Goal: Task Accomplishment & Management: Complete application form

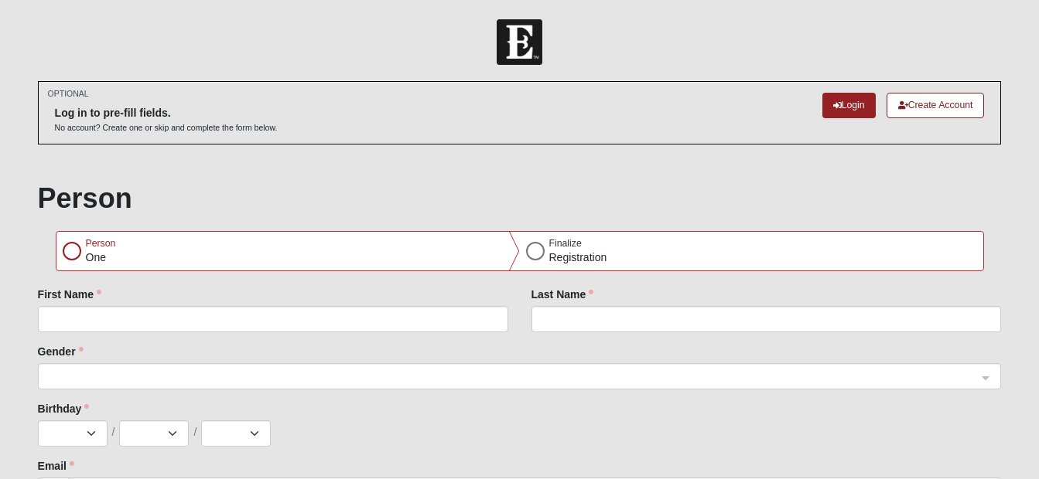
click at [70, 253] on div at bounding box center [72, 251] width 19 height 19
click at [538, 254] on div at bounding box center [535, 251] width 19 height 19
click at [947, 107] on link "Create Account" at bounding box center [935, 106] width 98 height 26
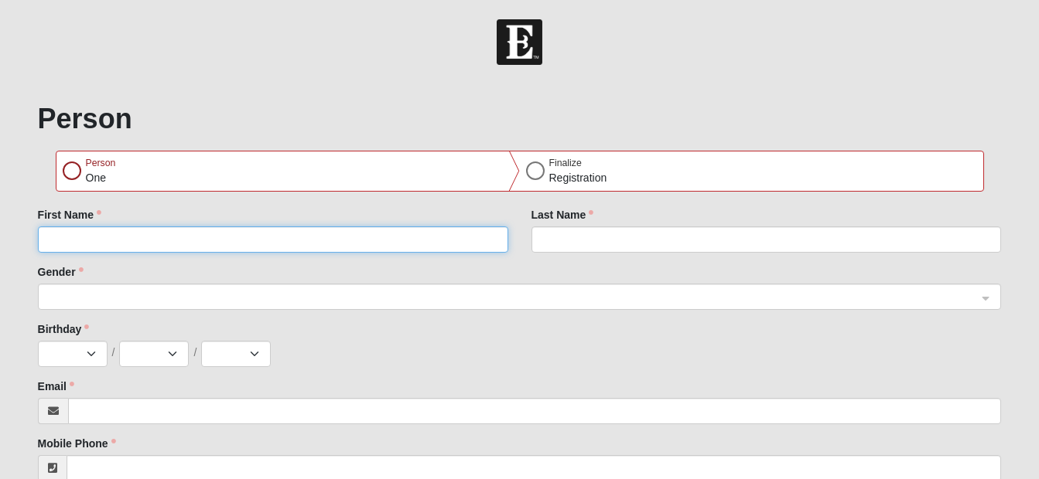
click at [391, 241] on input "First Name" at bounding box center [273, 240] width 470 height 26
type input "[PERSON_NAME]"
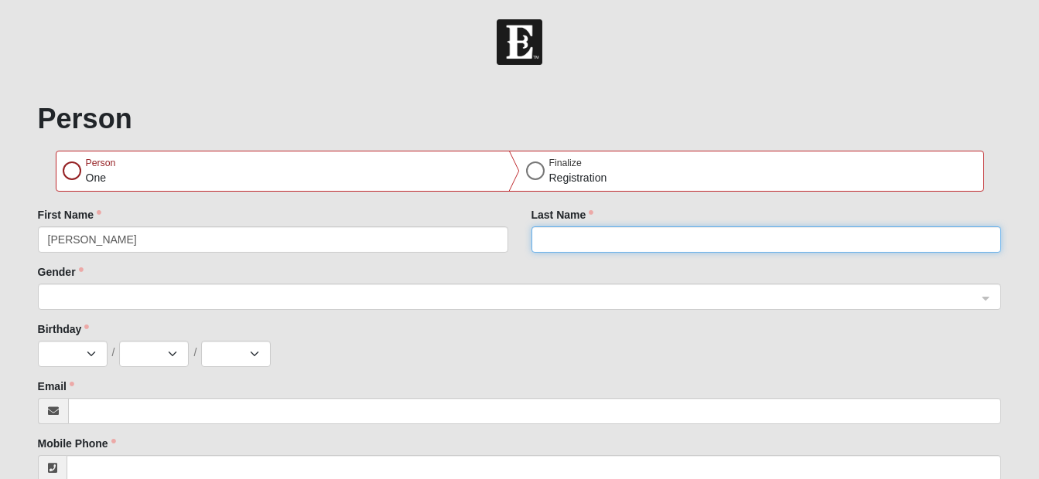
type input "Neighbor"
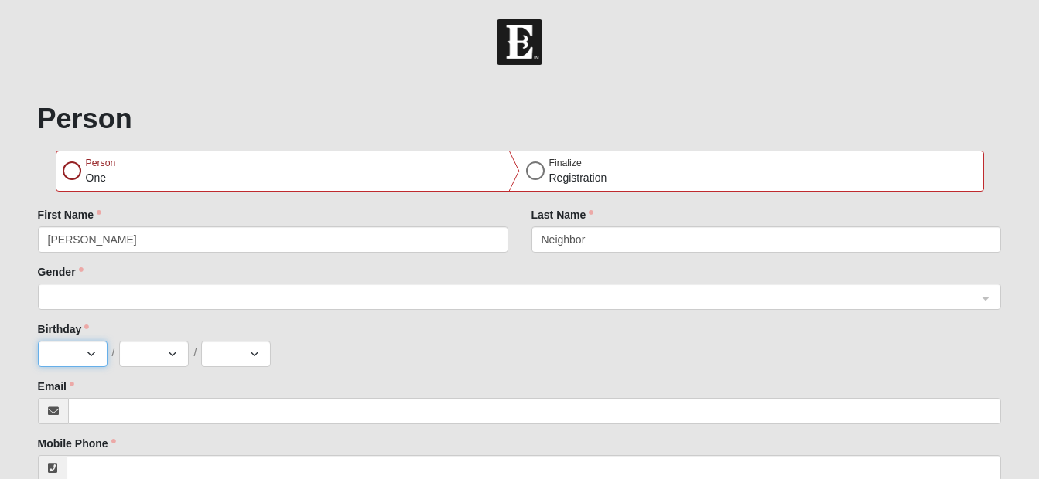
select select "6"
select select "18"
select select "1980"
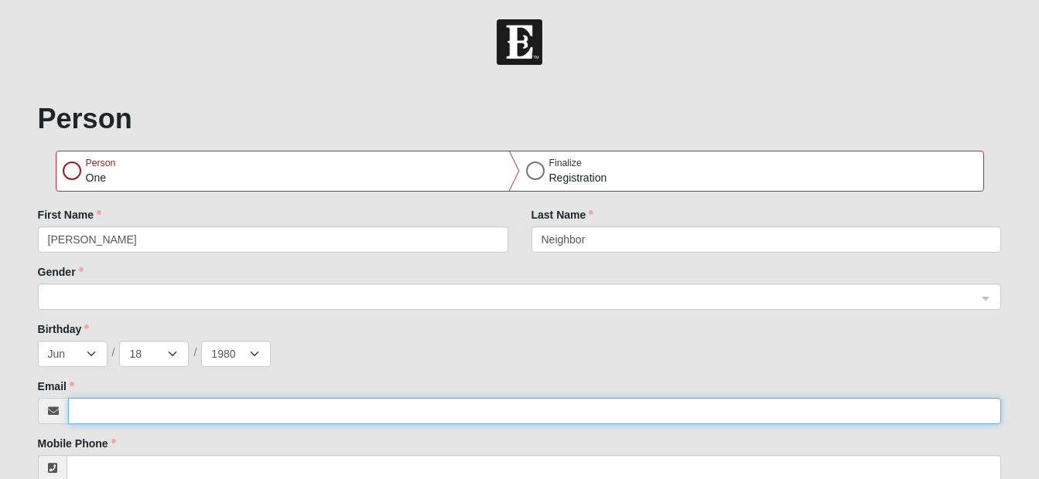
type input "[PERSON_NAME][EMAIL_ADDRESS][DOMAIN_NAME]"
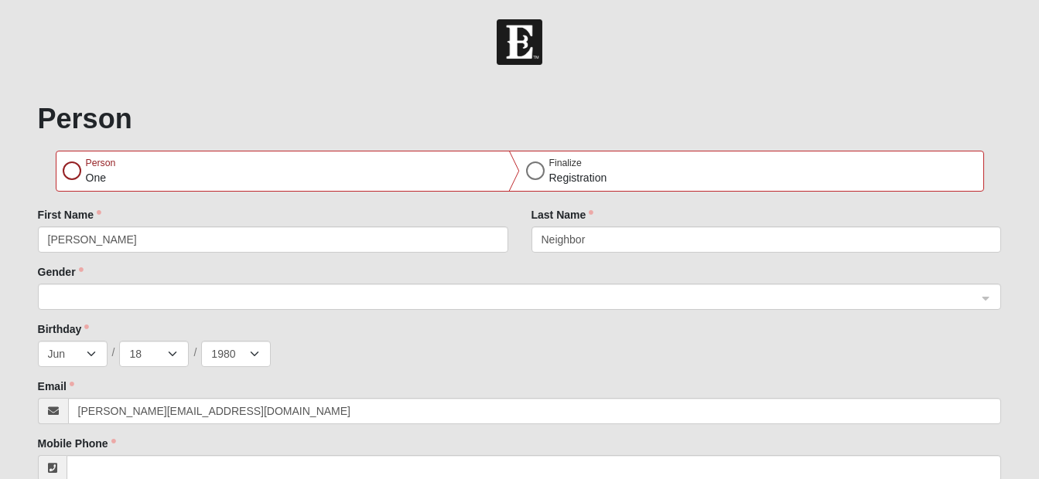
type input "[STREET_ADDRESS]"
type input "[GEOGRAPHIC_DATA]"
type input "32092"
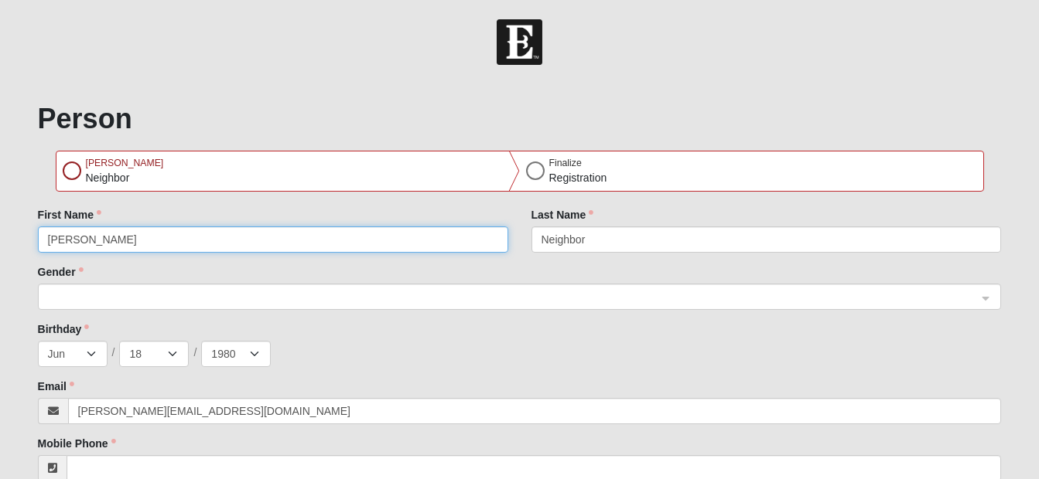
click at [985, 297] on div at bounding box center [520, 298] width 962 height 26
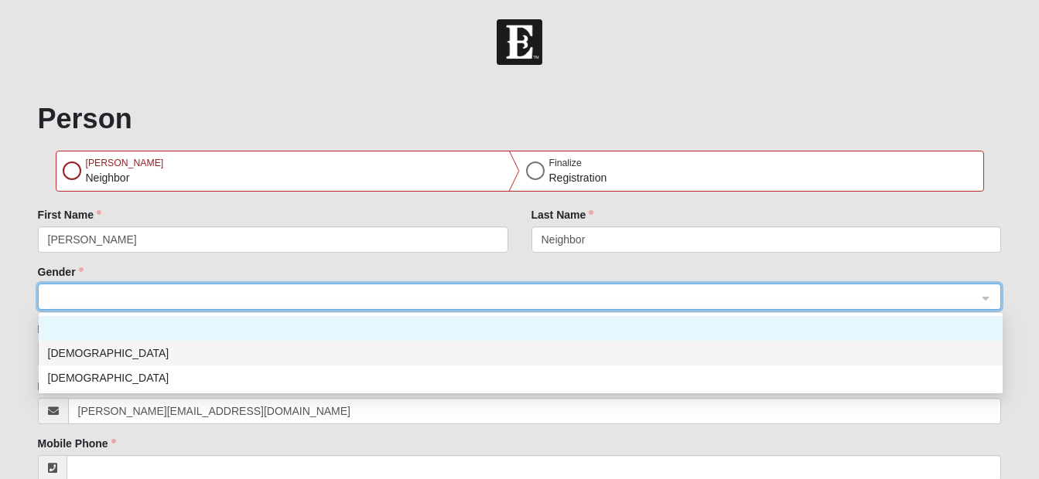
click at [53, 352] on div "[DEMOGRAPHIC_DATA]" at bounding box center [520, 353] width 945 height 17
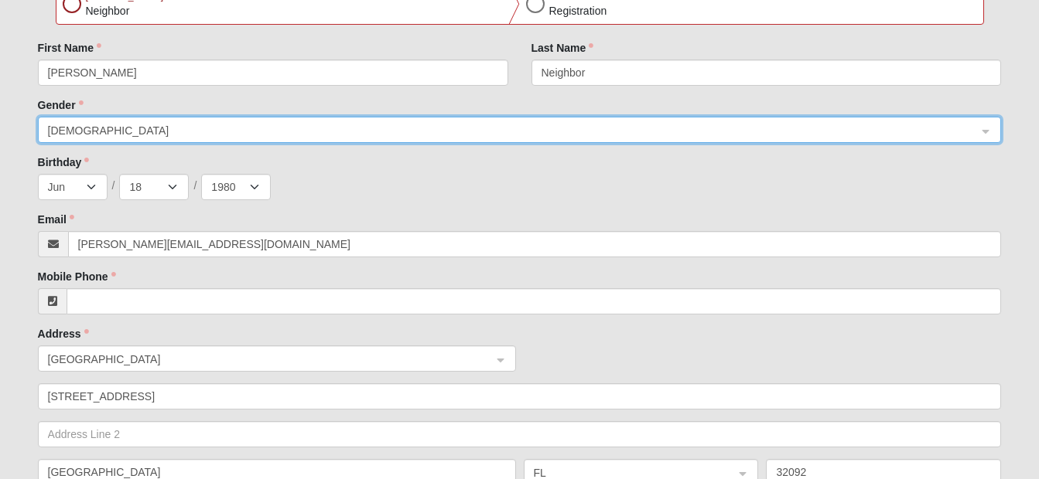
scroll to position [200, 0]
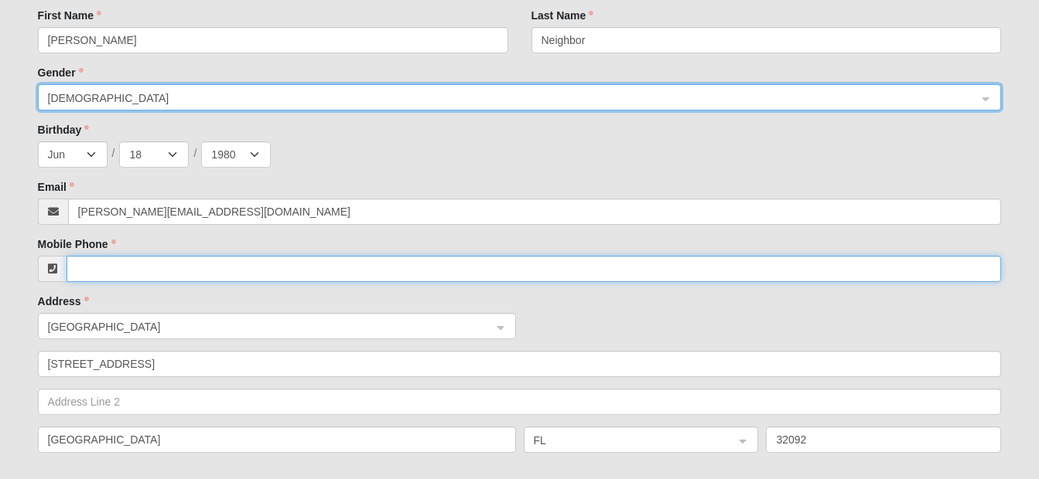
click at [687, 266] on input "Mobile Phone" at bounding box center [534, 269] width 935 height 26
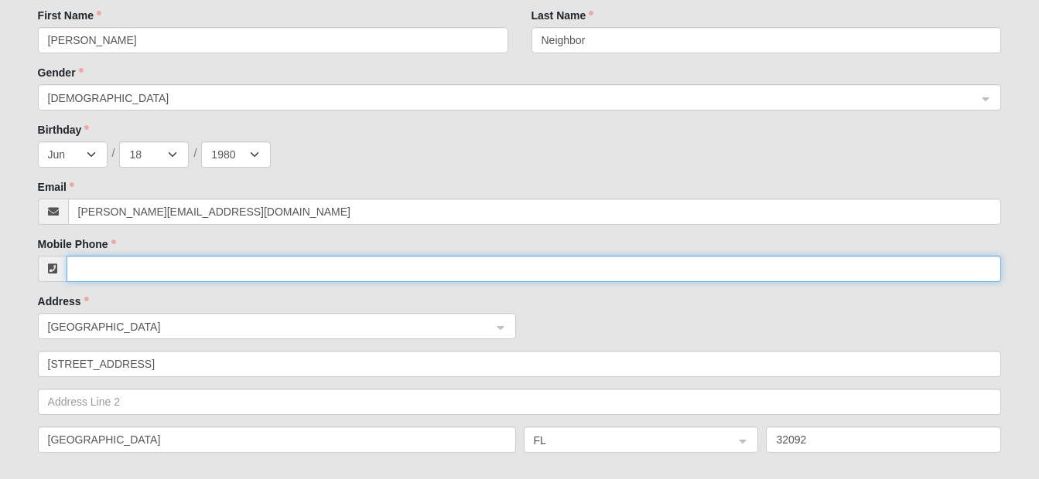
type input "[PHONE_NUMBER]"
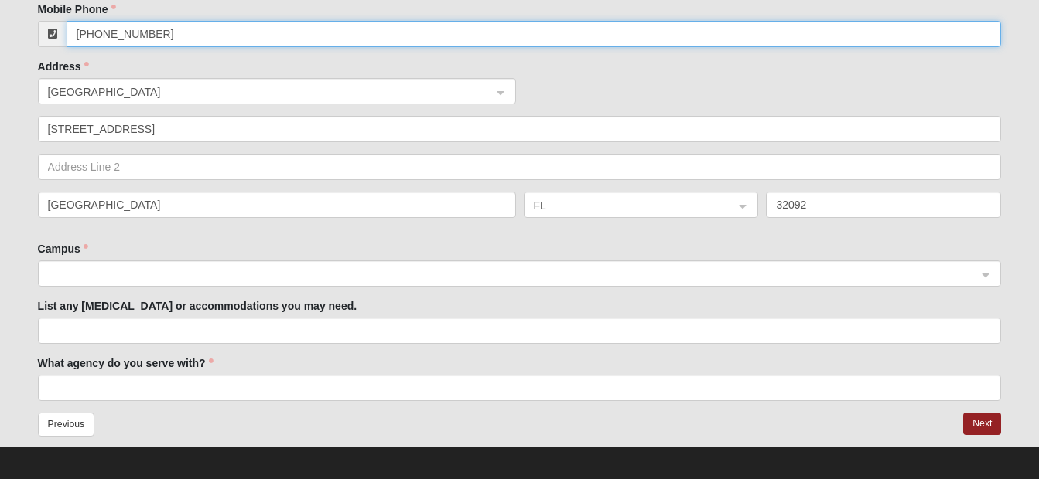
scroll to position [442, 0]
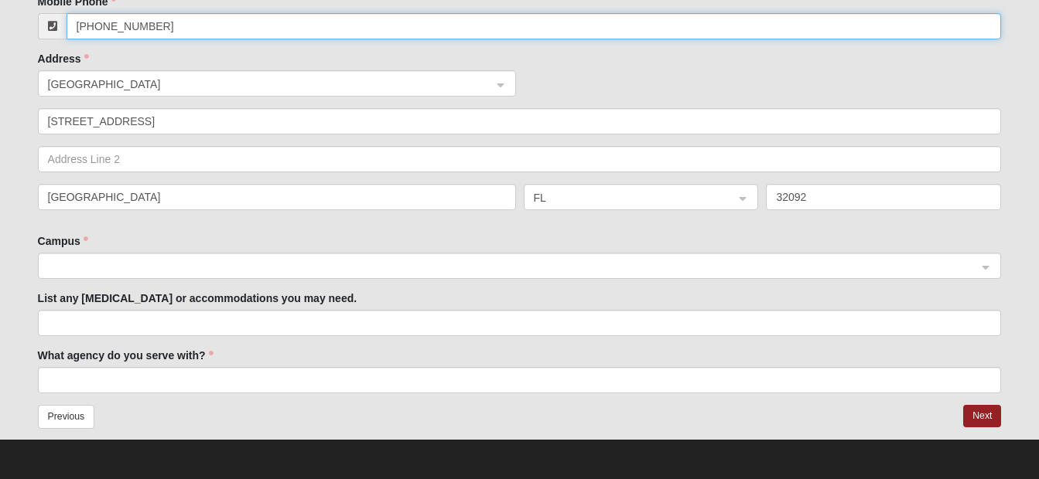
click at [983, 266] on div at bounding box center [520, 267] width 962 height 26
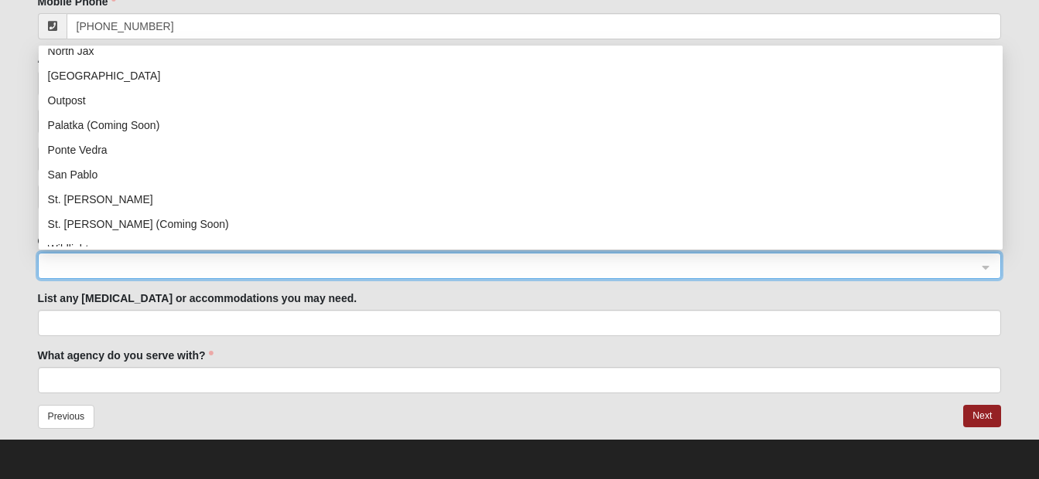
scroll to position [198, 0]
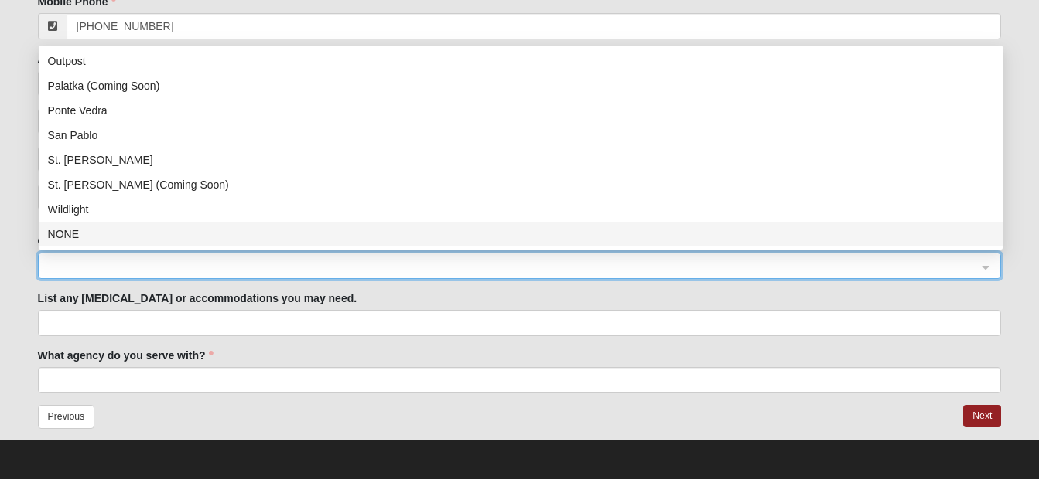
click at [133, 230] on div "NONE" at bounding box center [520, 234] width 945 height 17
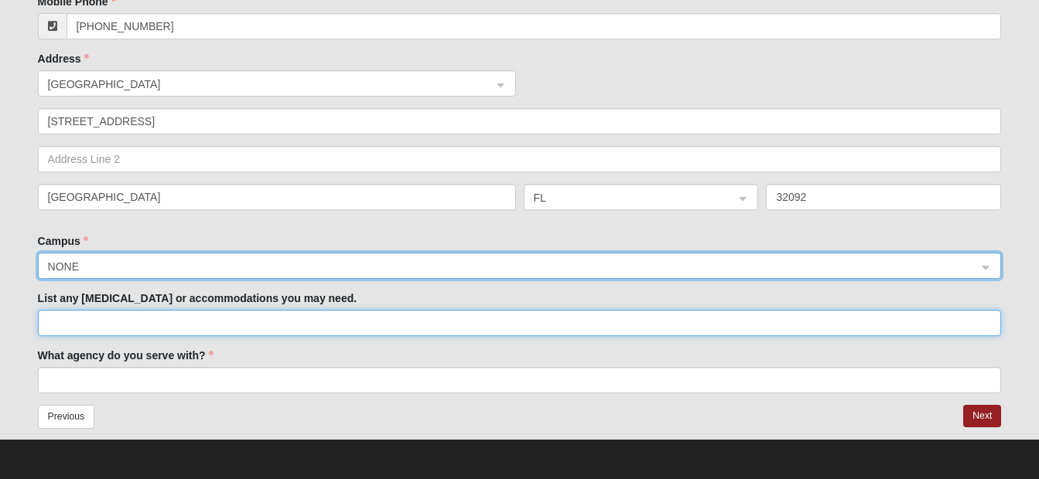
click at [885, 319] on input "List any [MEDICAL_DATA] or accommodations you may need." at bounding box center [520, 323] width 964 height 26
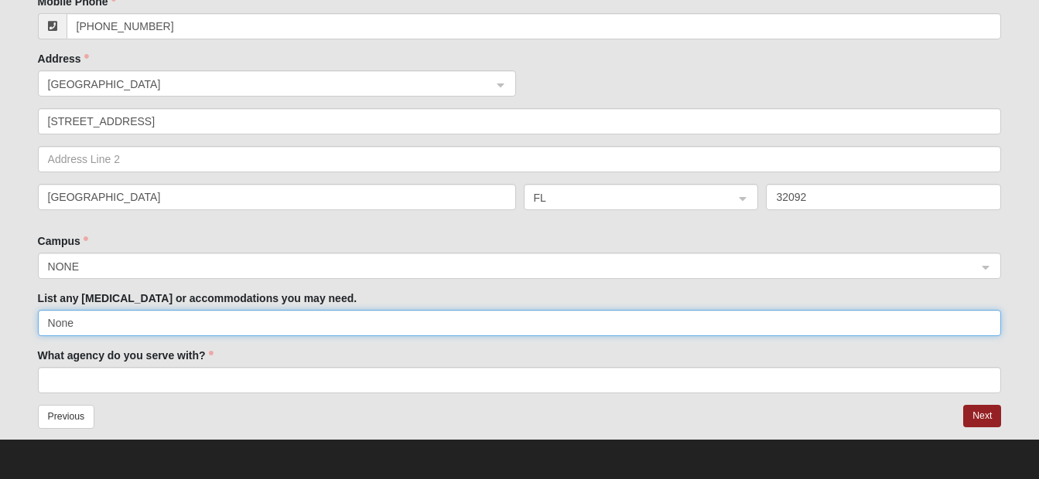
type input "None"
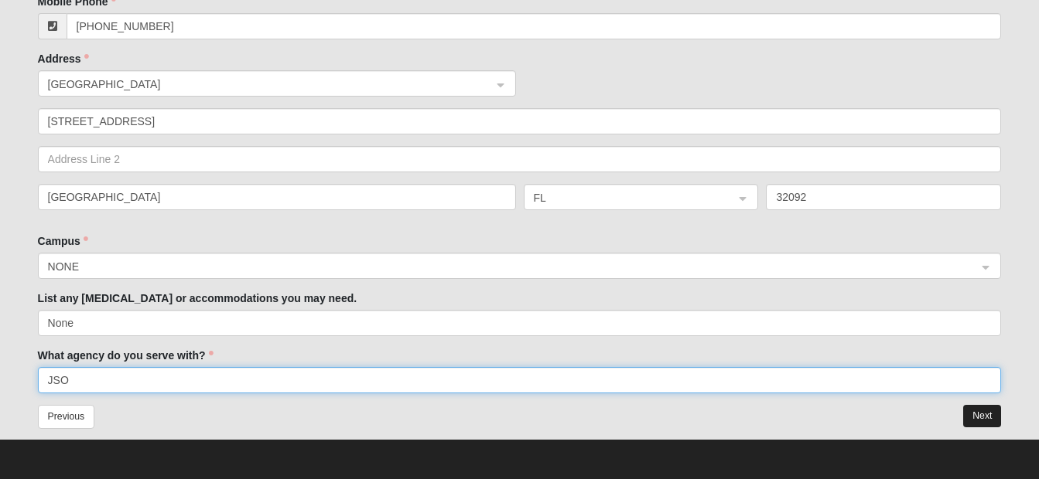
type input "JSO"
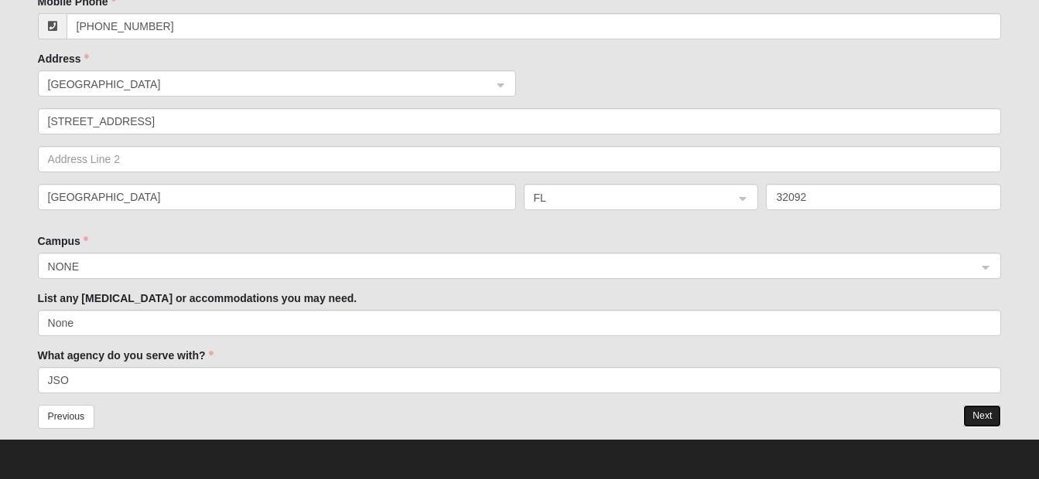
click at [984, 417] on button "Next" at bounding box center [982, 416] width 38 height 22
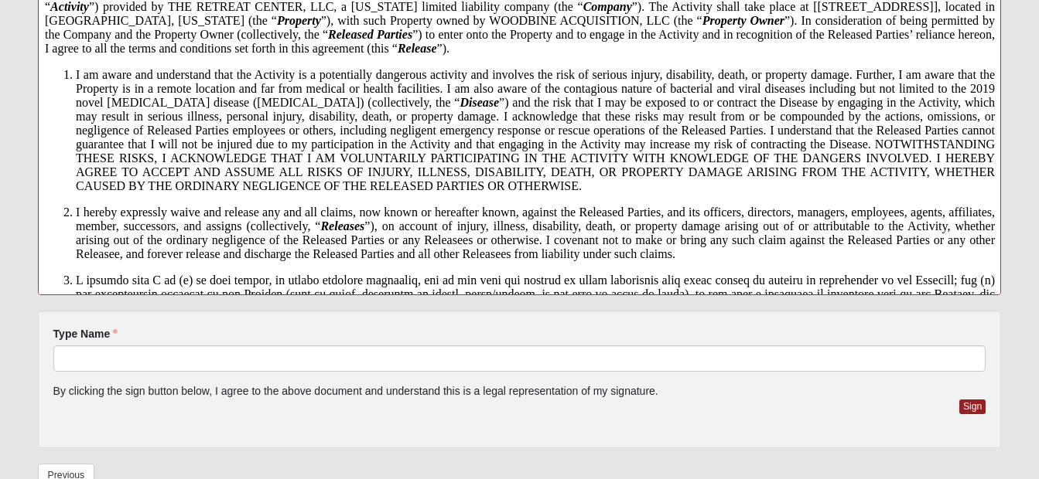
scroll to position [20, 0]
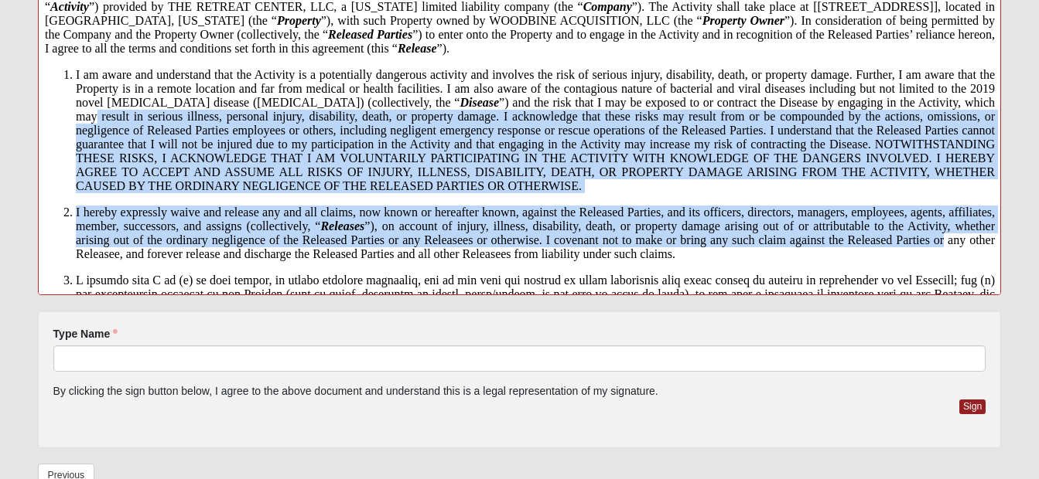
drag, startPoint x: 979, startPoint y: 84, endPoint x: 977, endPoint y: 234, distance: 150.8
click html "RELEASE OF LIABILITY AND ASSUMPTION OF RISK The individual named below (referre…"
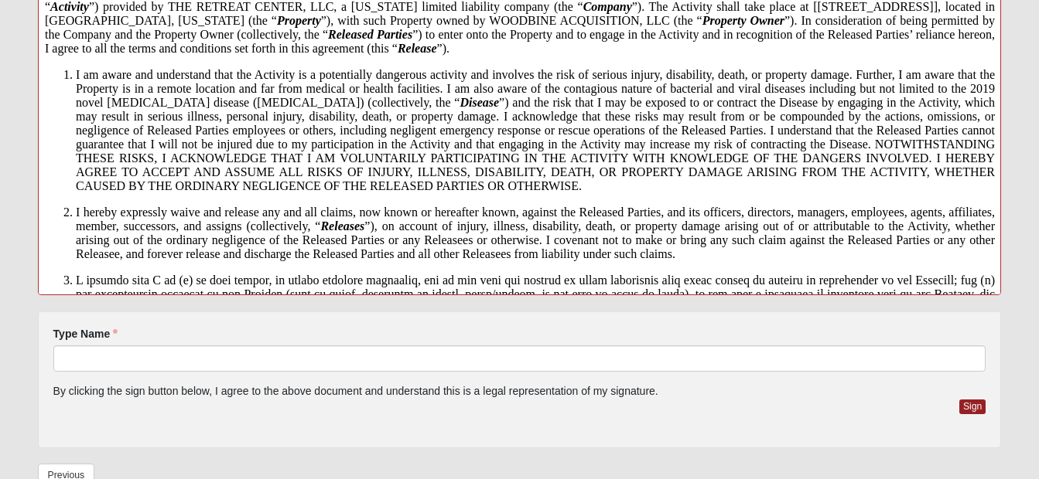
click html "RELEASE OF LIABILITY AND ASSUMPTION OF RISK The individual named below (referre…"
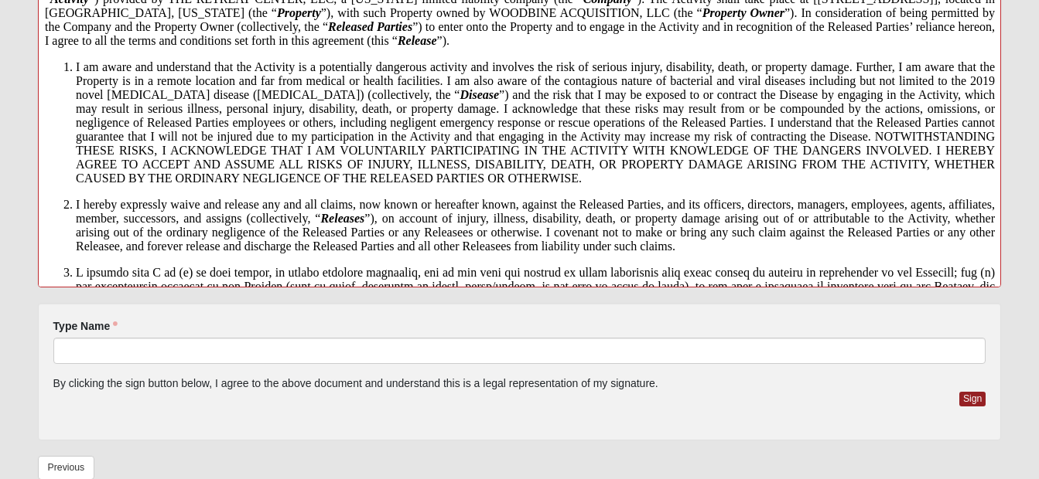
scroll to position [380, 0]
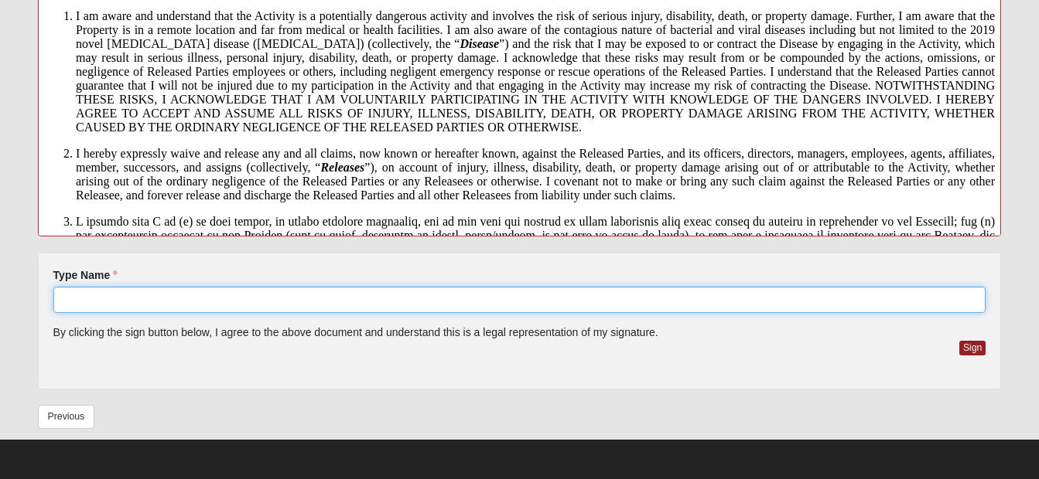
click at [594, 295] on input "Type Name" at bounding box center [519, 300] width 933 height 26
type input "[PERSON_NAME]"
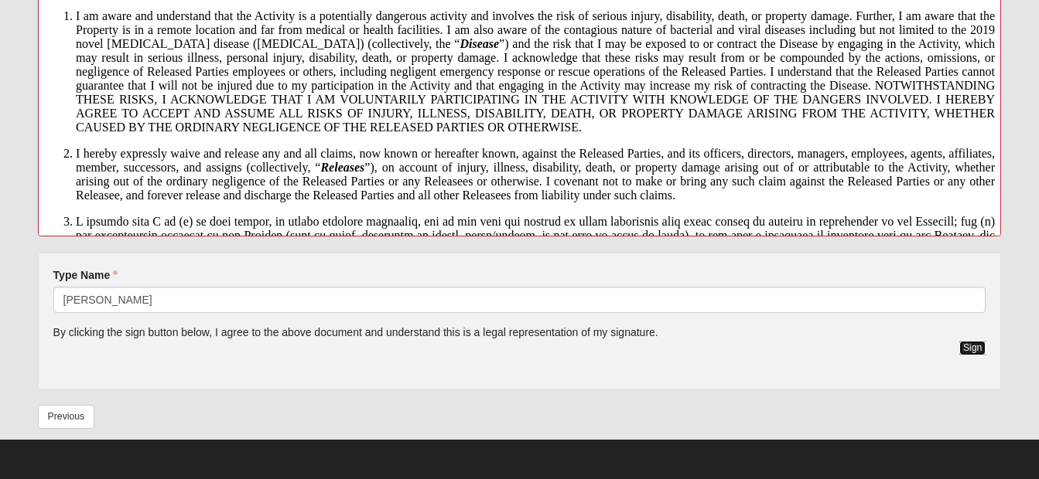
click at [974, 346] on button "Sign" at bounding box center [972, 348] width 27 height 15
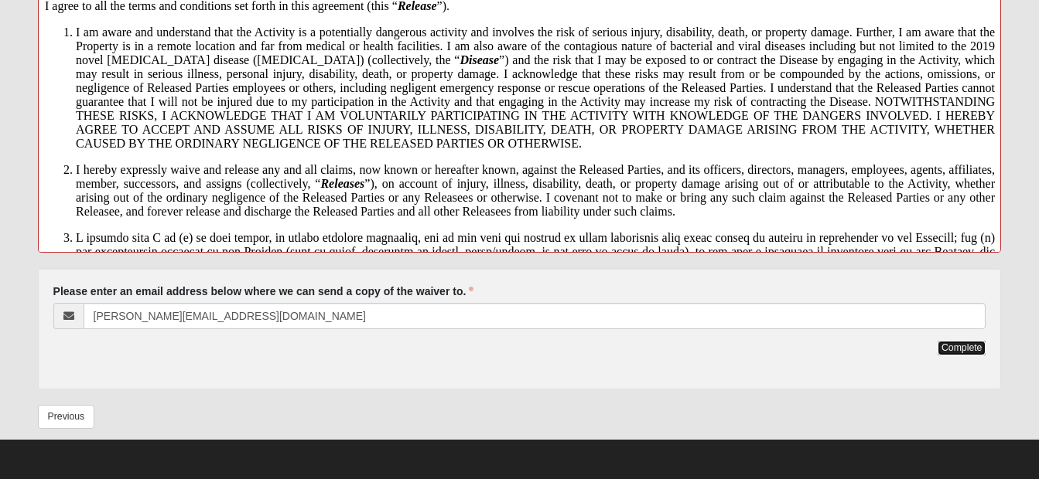
click at [974, 346] on button "Complete" at bounding box center [961, 348] width 48 height 15
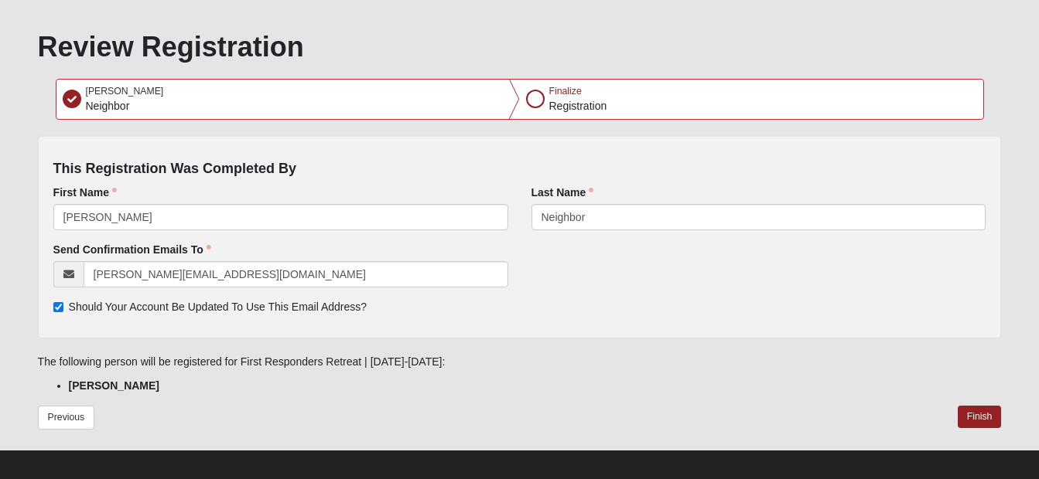
scroll to position [83, 0]
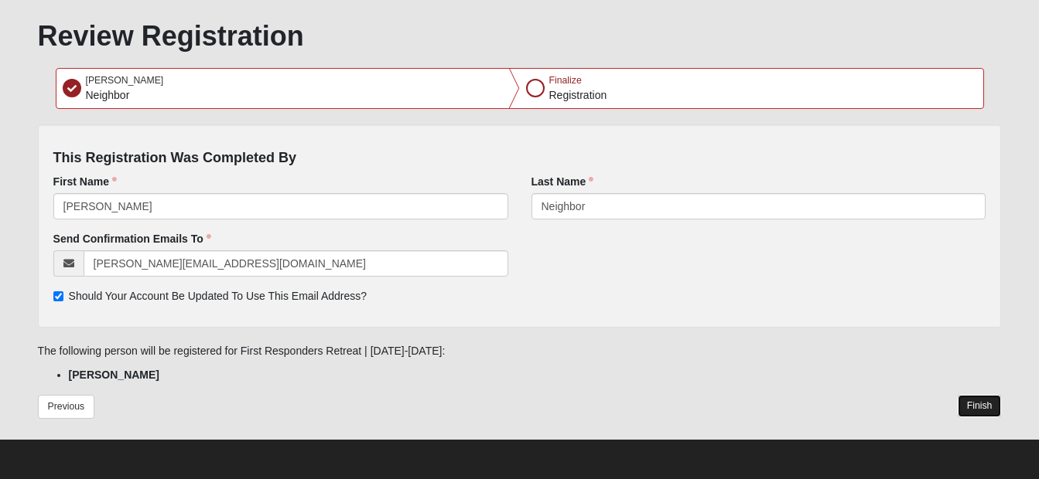
click at [980, 399] on button "Finish" at bounding box center [979, 406] width 44 height 22
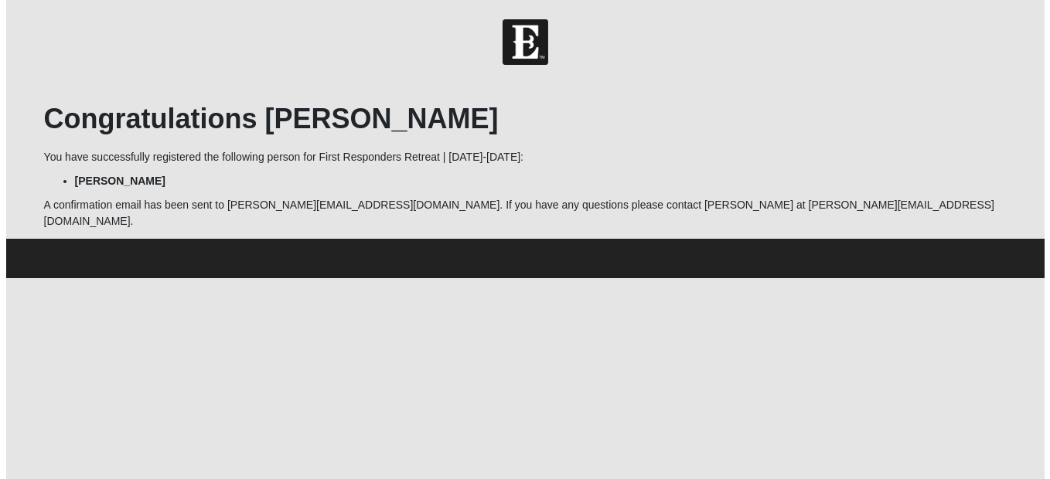
scroll to position [0, 0]
